Goal: Task Accomplishment & Management: Manage account settings

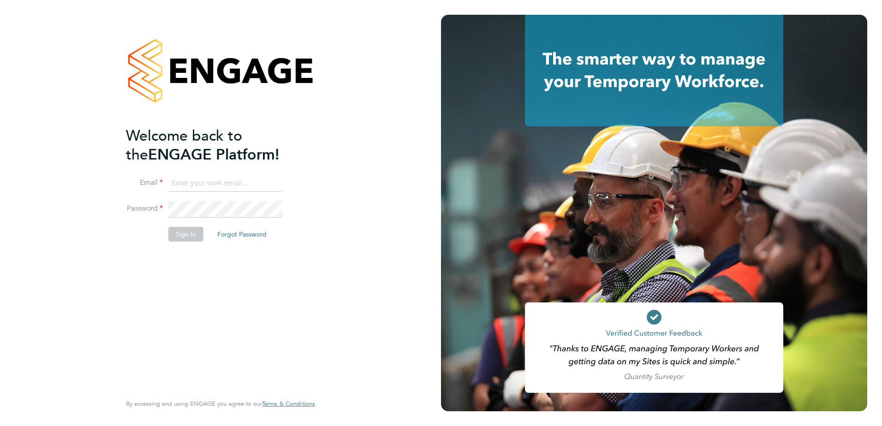
type input "[EMAIL_ADDRESS][PERSON_NAME][DOMAIN_NAME]"
click at [183, 237] on button "Sign In" at bounding box center [185, 234] width 35 height 15
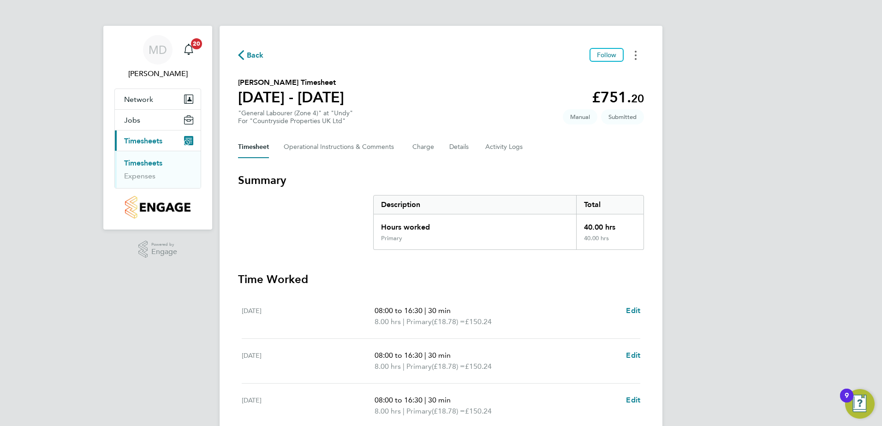
click at [638, 54] on button "Timesheets Menu" at bounding box center [636, 55] width 17 height 14
click at [453, 54] on div "Back Follow Mark as absent Download timesheet" at bounding box center [441, 55] width 406 height 14
click at [618, 60] on button "Follow" at bounding box center [607, 55] width 34 height 14
click at [613, 57] on span "Unfollow" at bounding box center [603, 55] width 26 height 8
